Goal: Transaction & Acquisition: Book appointment/travel/reservation

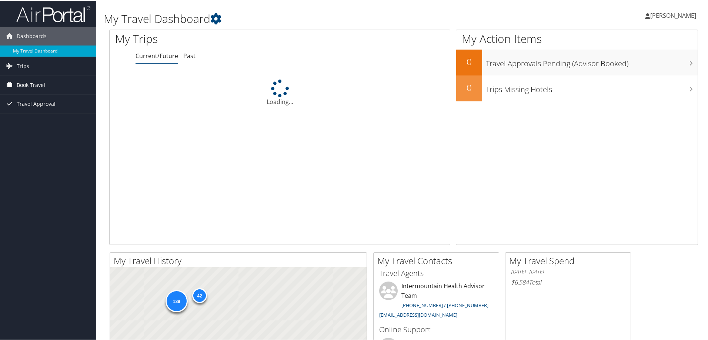
click at [37, 84] on span "Book Travel" at bounding box center [31, 84] width 28 height 19
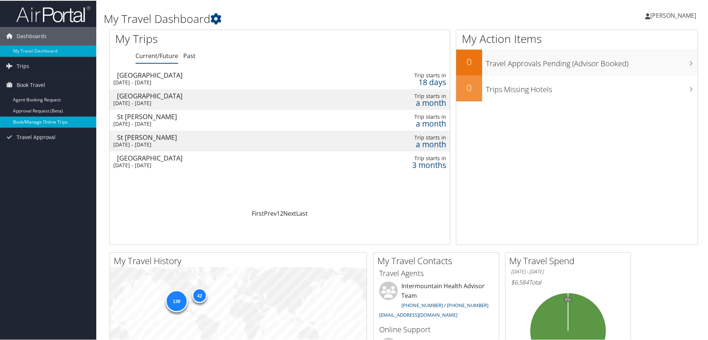
click at [46, 122] on link "Book/Manage Online Trips" at bounding box center [48, 121] width 96 height 11
